Goal: Task Accomplishment & Management: Use online tool/utility

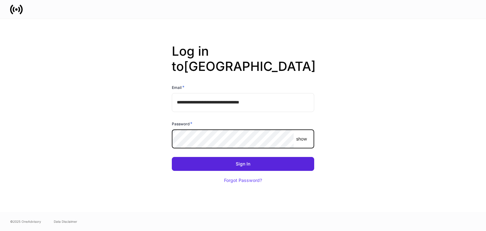
click at [172, 157] on button "Sign In" at bounding box center [243, 164] width 142 height 14
